Goal: Task Accomplishment & Management: Manage account settings

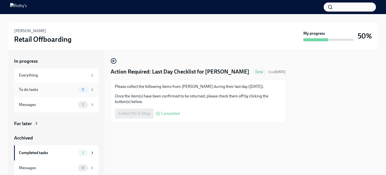
click at [29, 87] on div "To do tasks" at bounding box center [47, 90] width 57 height 6
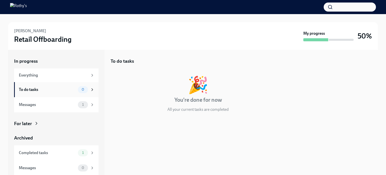
click at [22, 90] on div "To do tasks" at bounding box center [47, 90] width 57 height 6
click at [22, 104] on div "Messages" at bounding box center [47, 105] width 57 height 6
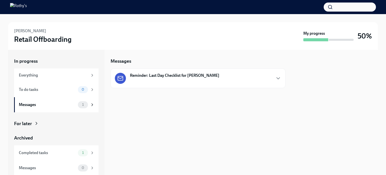
click at [20, 123] on div "For later" at bounding box center [23, 123] width 18 height 7
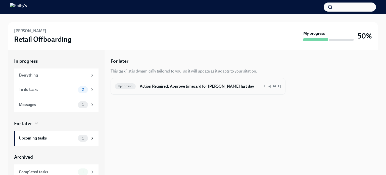
click at [150, 86] on h6 "Action Required: Approve timecard for [PERSON_NAME] last day" at bounding box center [200, 87] width 120 height 6
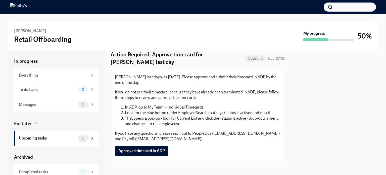
scroll to position [18, 0]
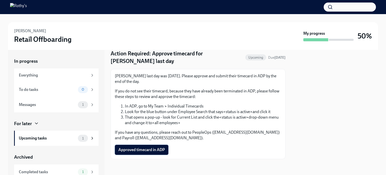
click at [144, 149] on span "Approved timecard in ADP" at bounding box center [142, 149] width 47 height 5
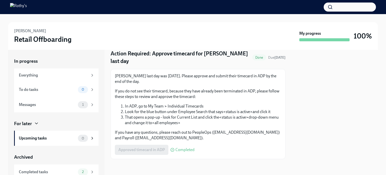
scroll to position [0, 0]
